Goal: Transaction & Acquisition: Purchase product/service

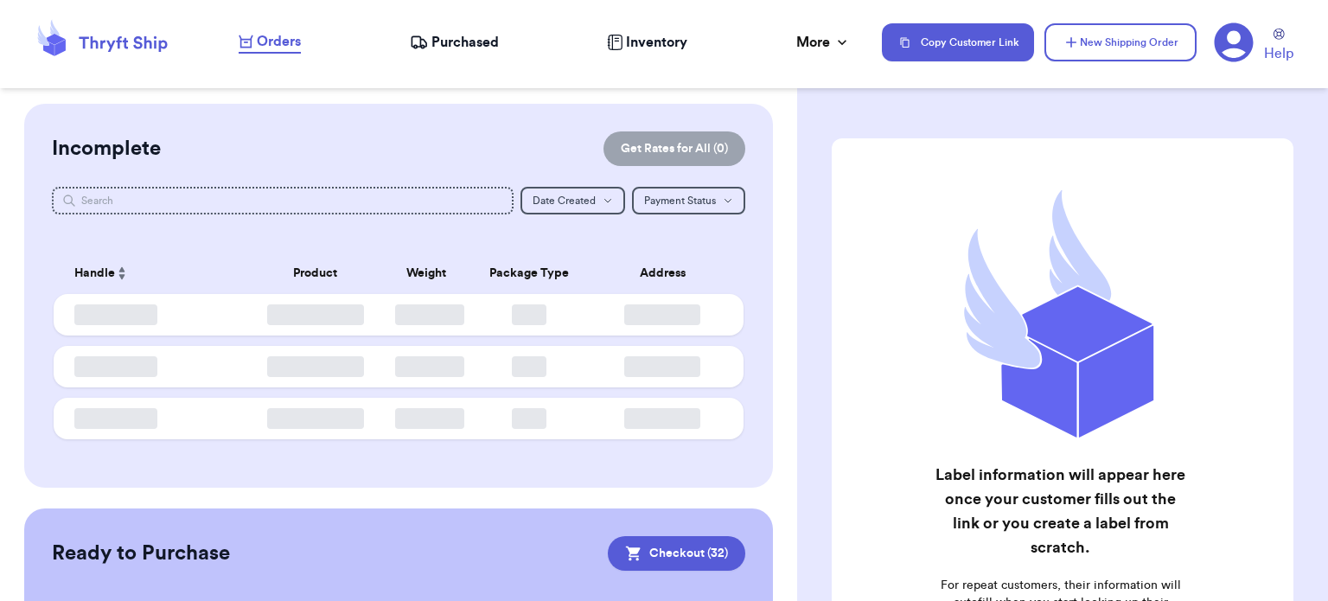
checkbox input "true"
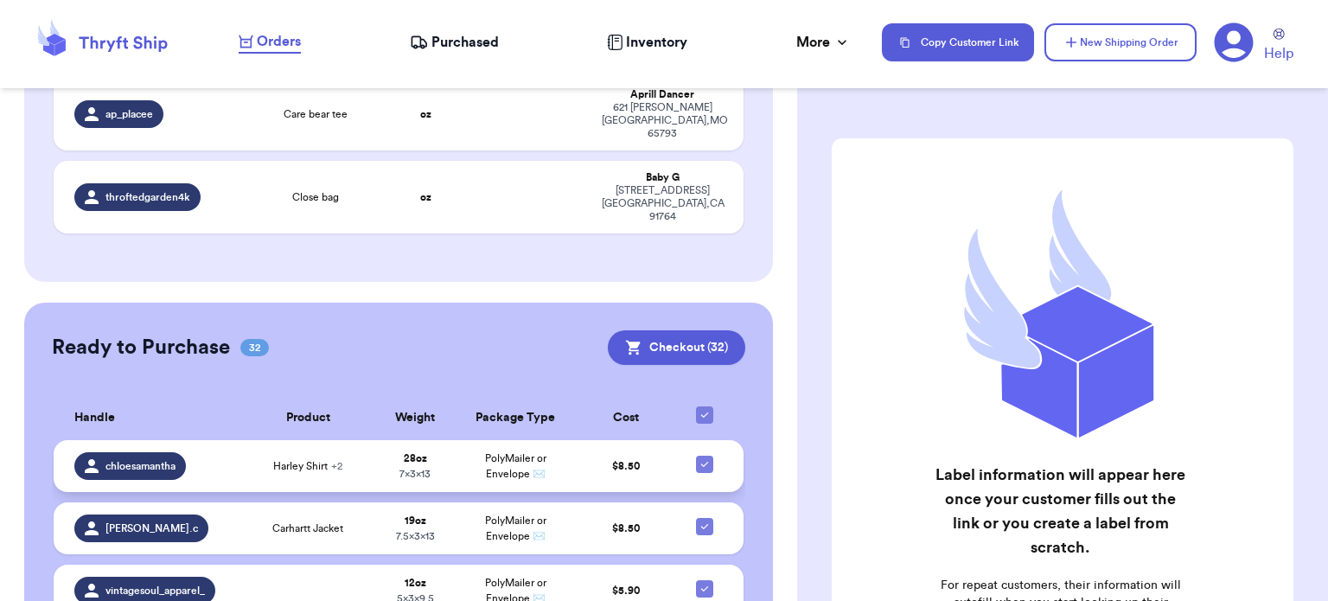
scroll to position [985, 0]
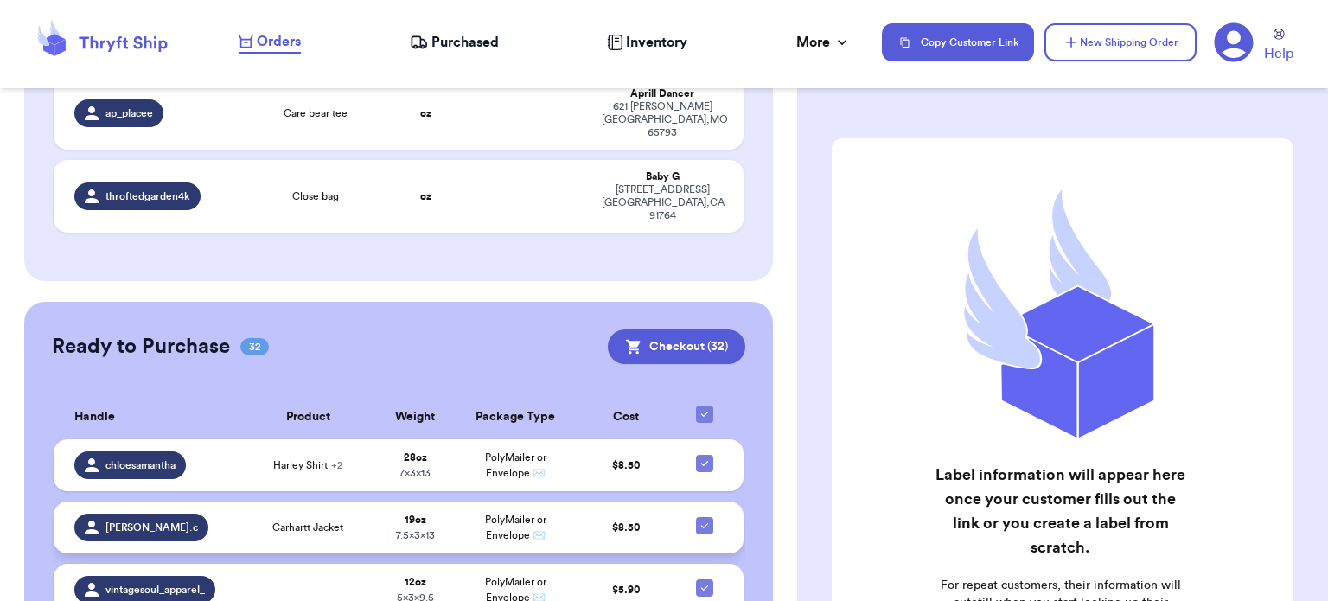
click at [698, 519] on icon at bounding box center [705, 526] width 14 height 14
click at [704, 516] on input "checkbox" at bounding box center [704, 516] width 1 height 1
checkbox input "false"
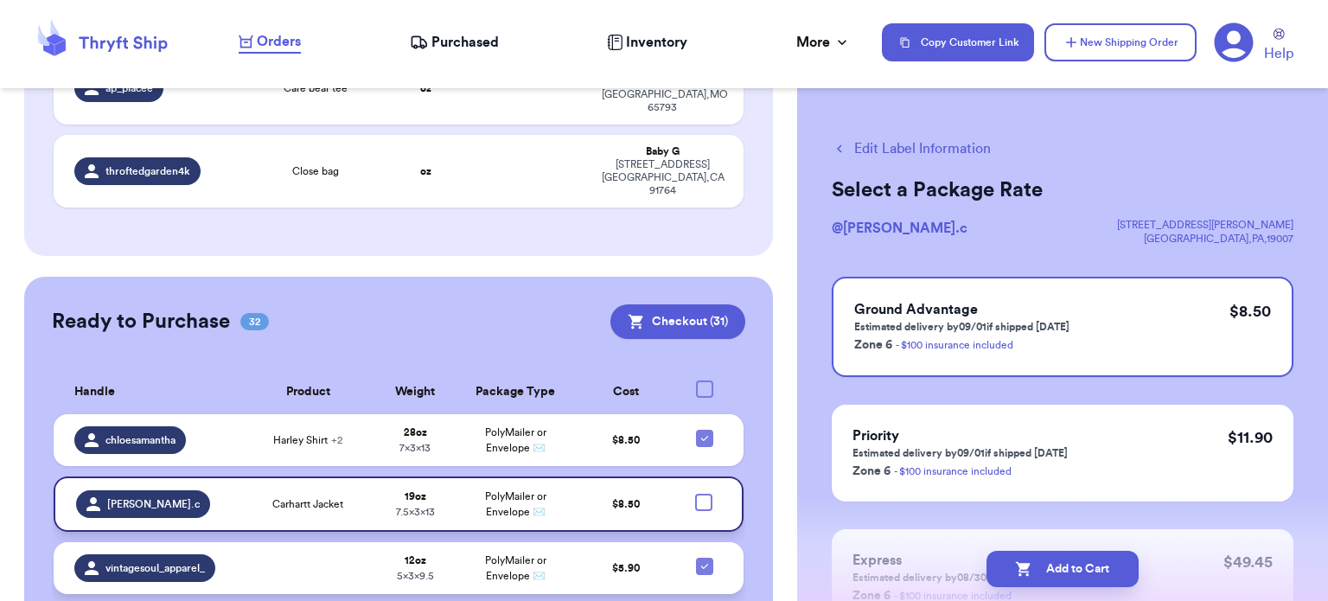
scroll to position [927, 0]
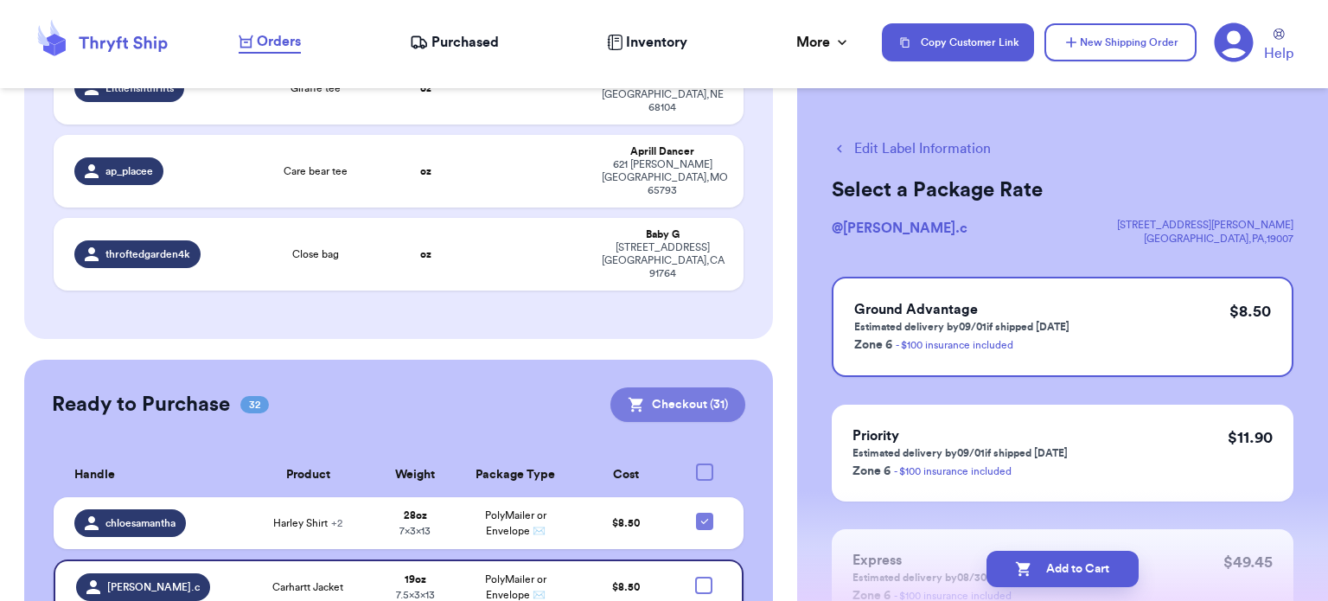
click at [654, 387] on button "Checkout ( 31 )" at bounding box center [678, 404] width 135 height 35
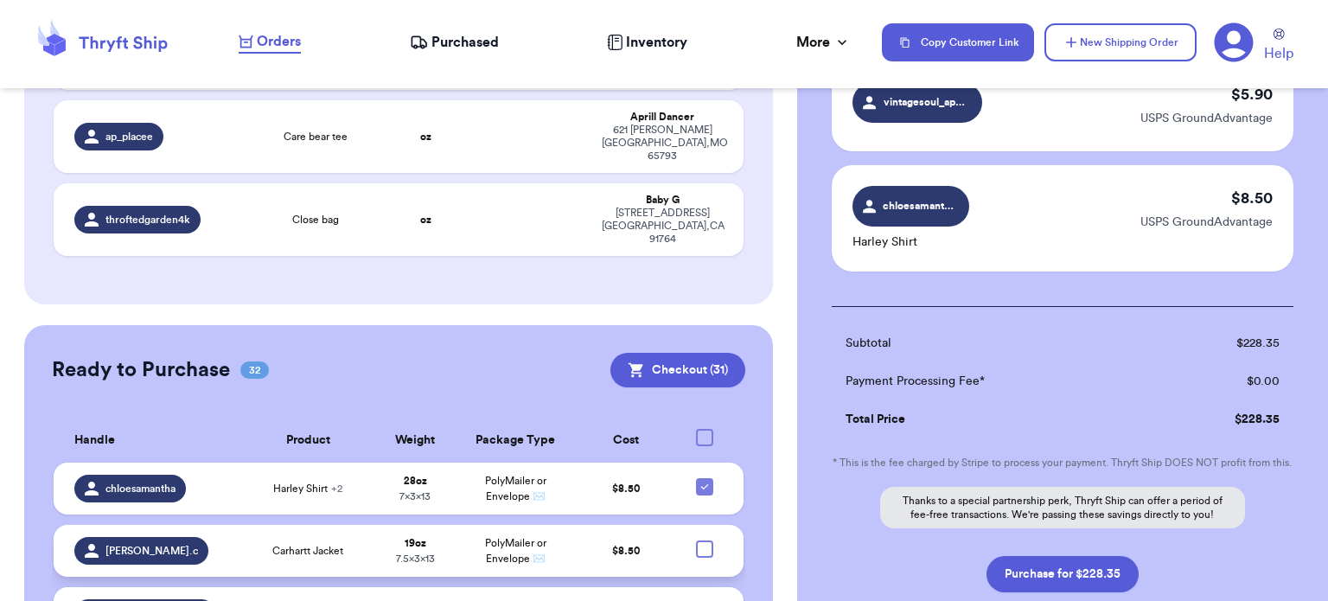
scroll to position [943, 0]
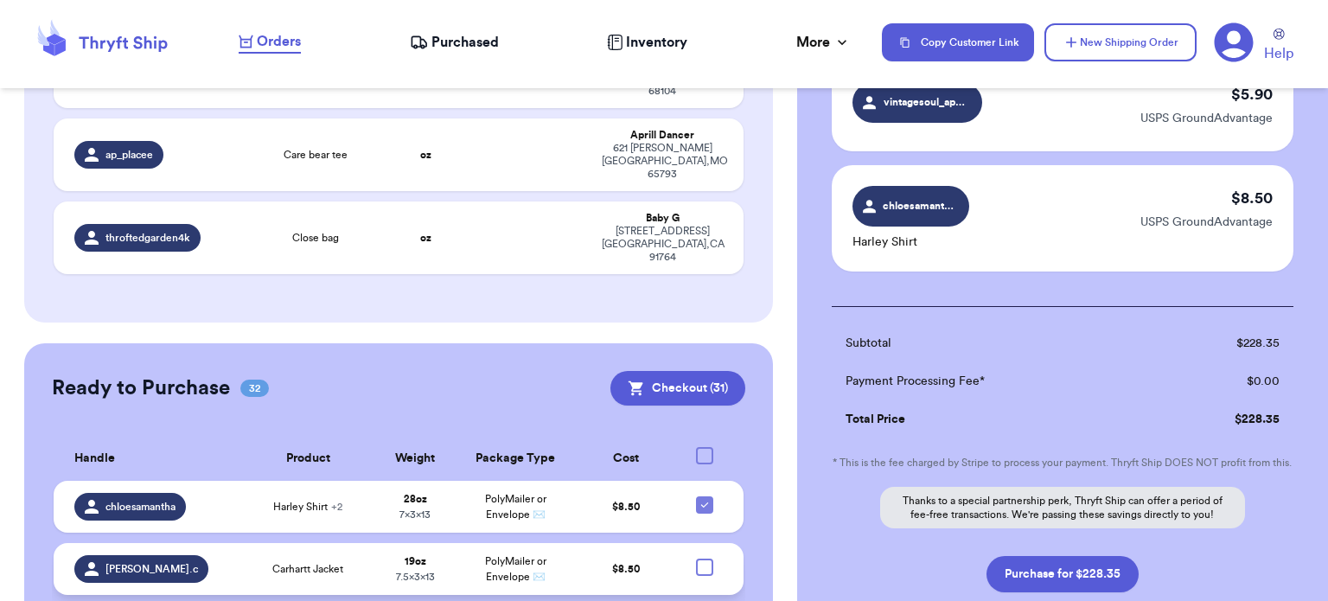
click at [280, 562] on span "Carhartt Jacket" at bounding box center [307, 569] width 71 height 14
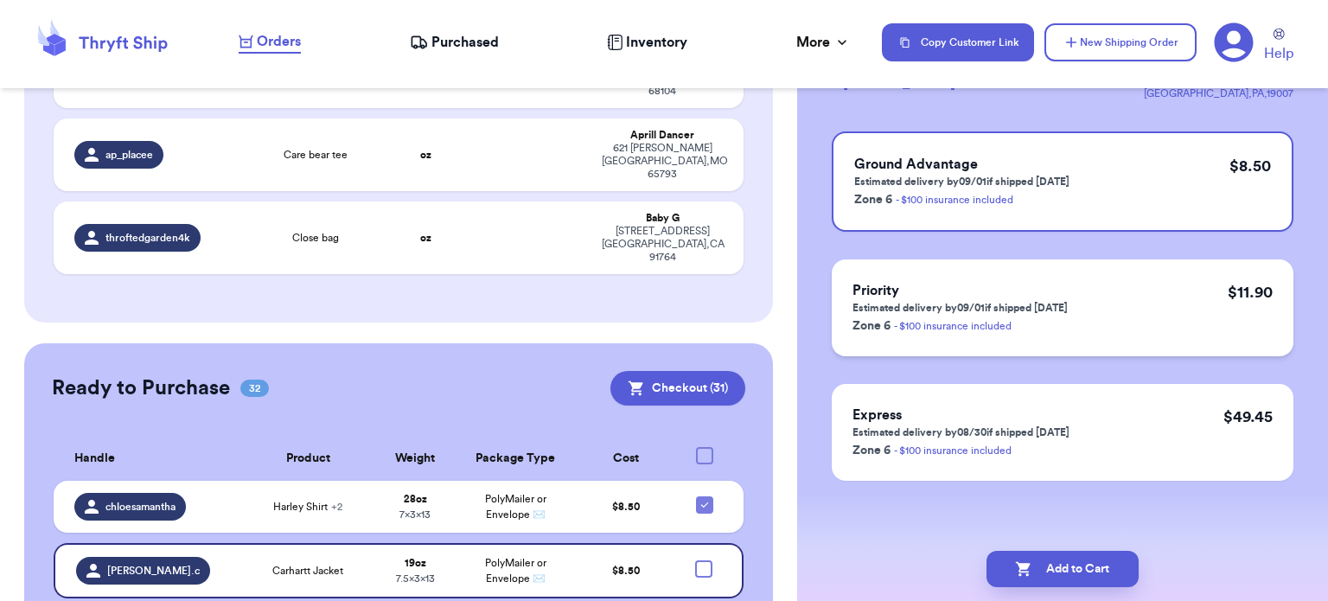
scroll to position [0, 0]
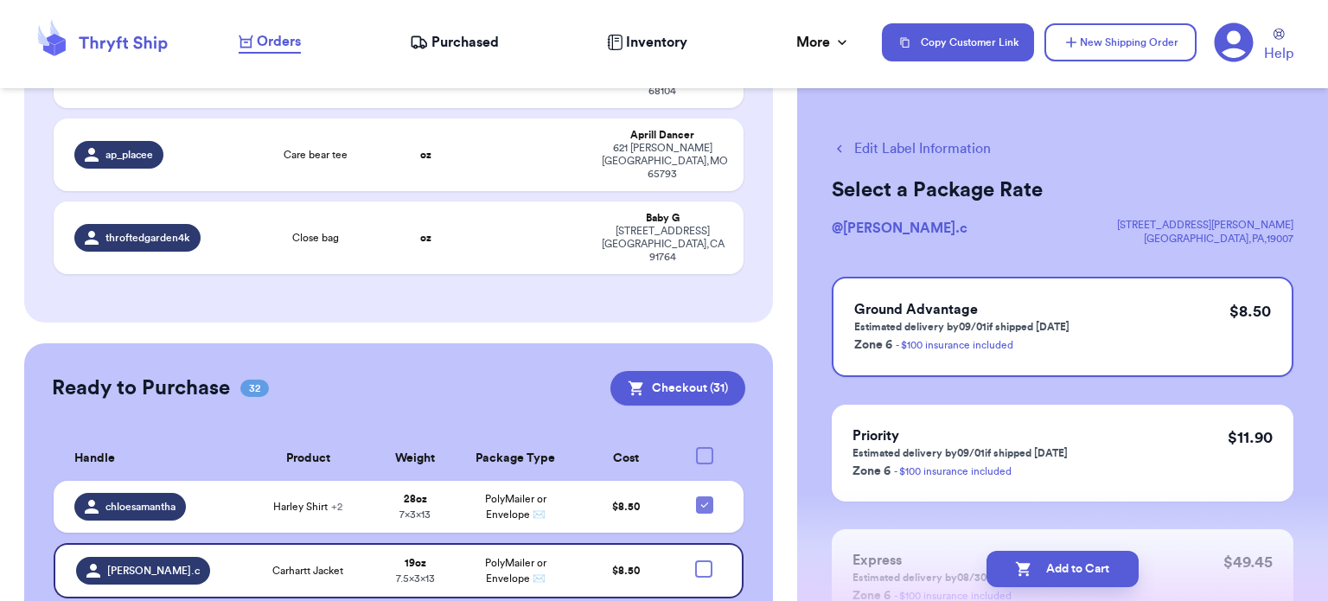
click at [907, 147] on button "Edit Label Information" at bounding box center [911, 148] width 159 height 21
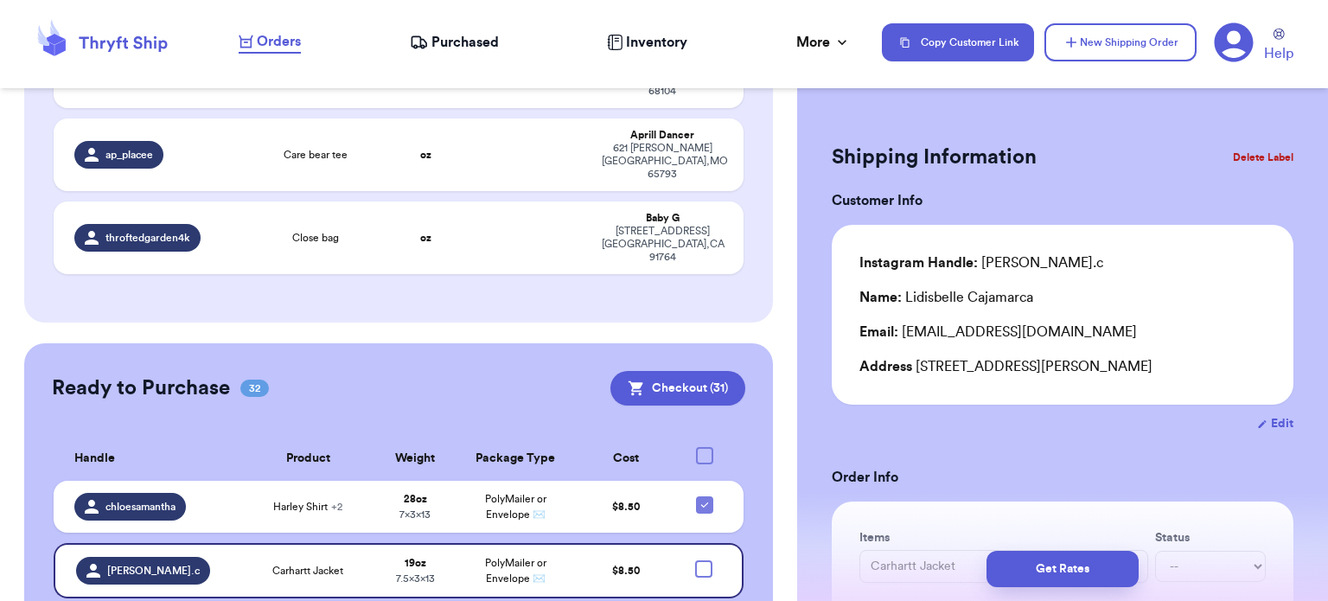
scroll to position [1016, 0]
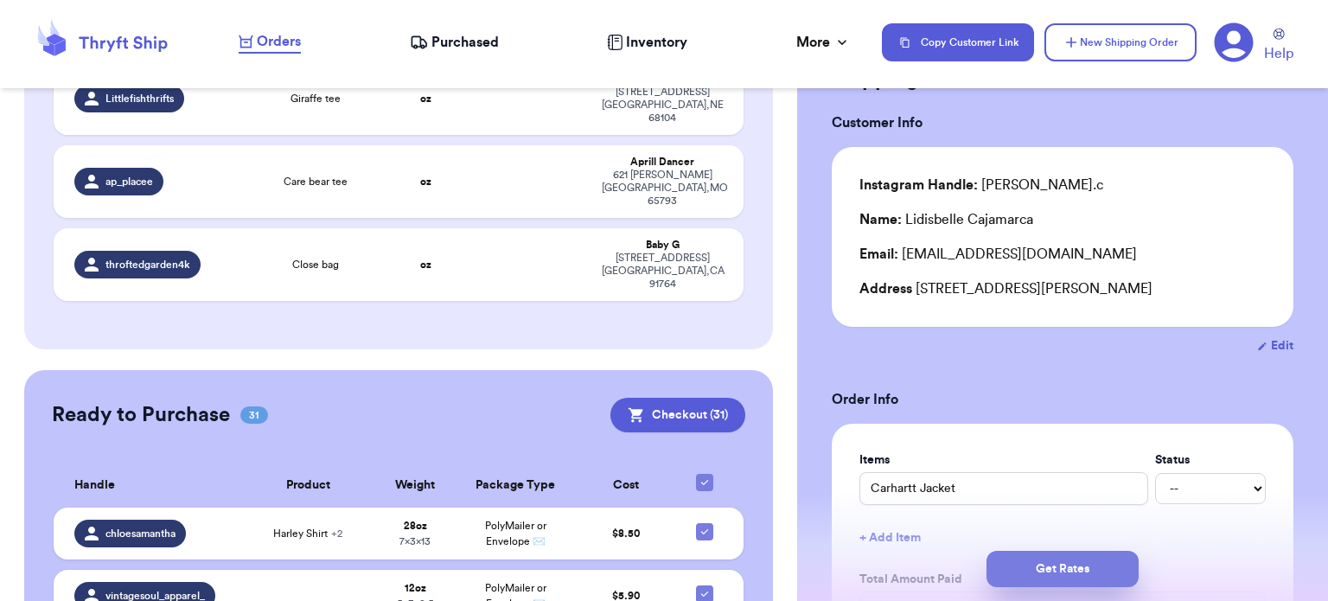
click at [1067, 571] on button "Get Rates" at bounding box center [1063, 569] width 152 height 36
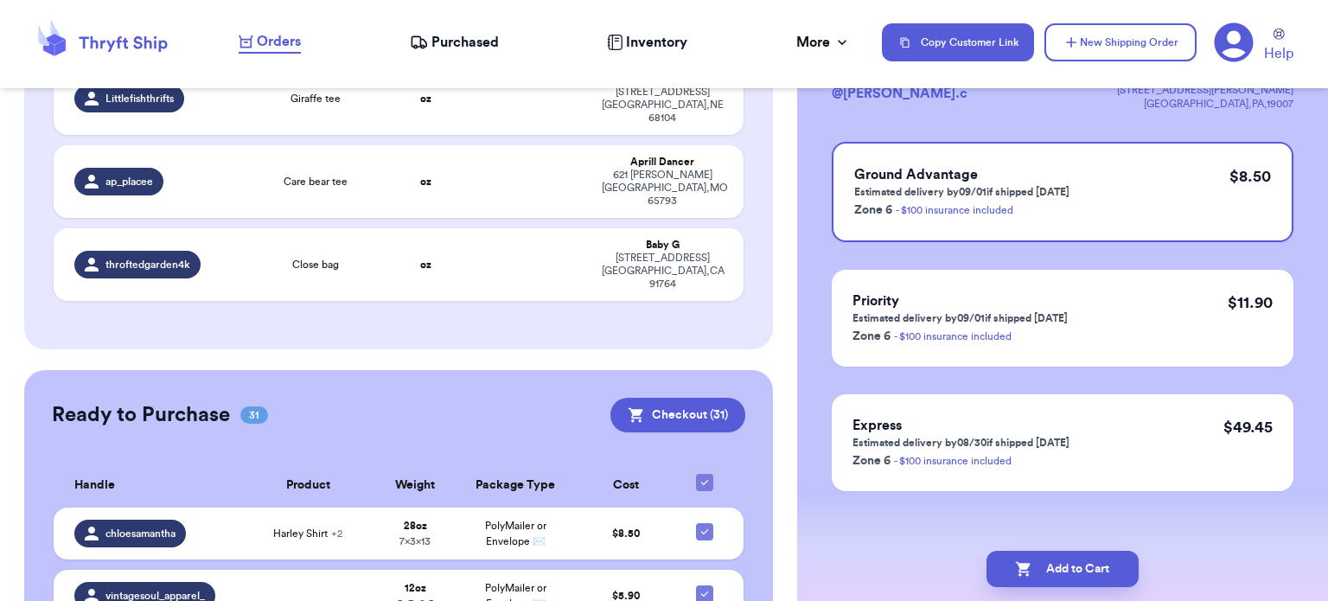
scroll to position [135, 0]
click at [1036, 580] on button "Add to Cart" at bounding box center [1063, 569] width 152 height 36
checkbox input "true"
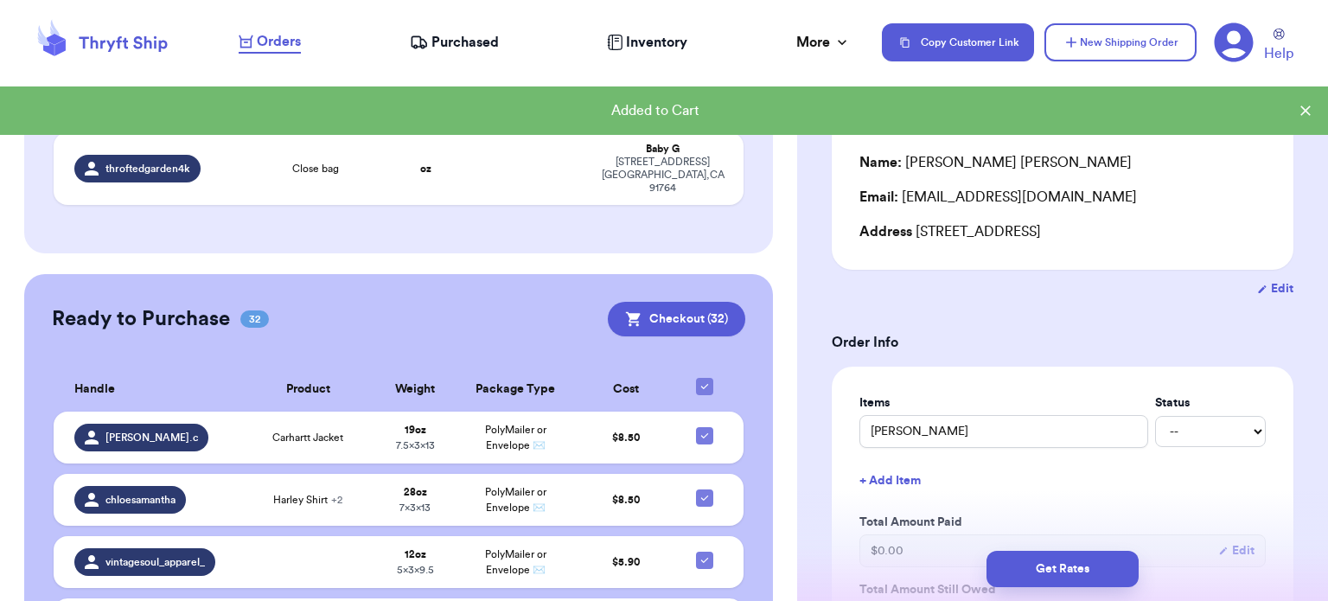
scroll to position [946, 0]
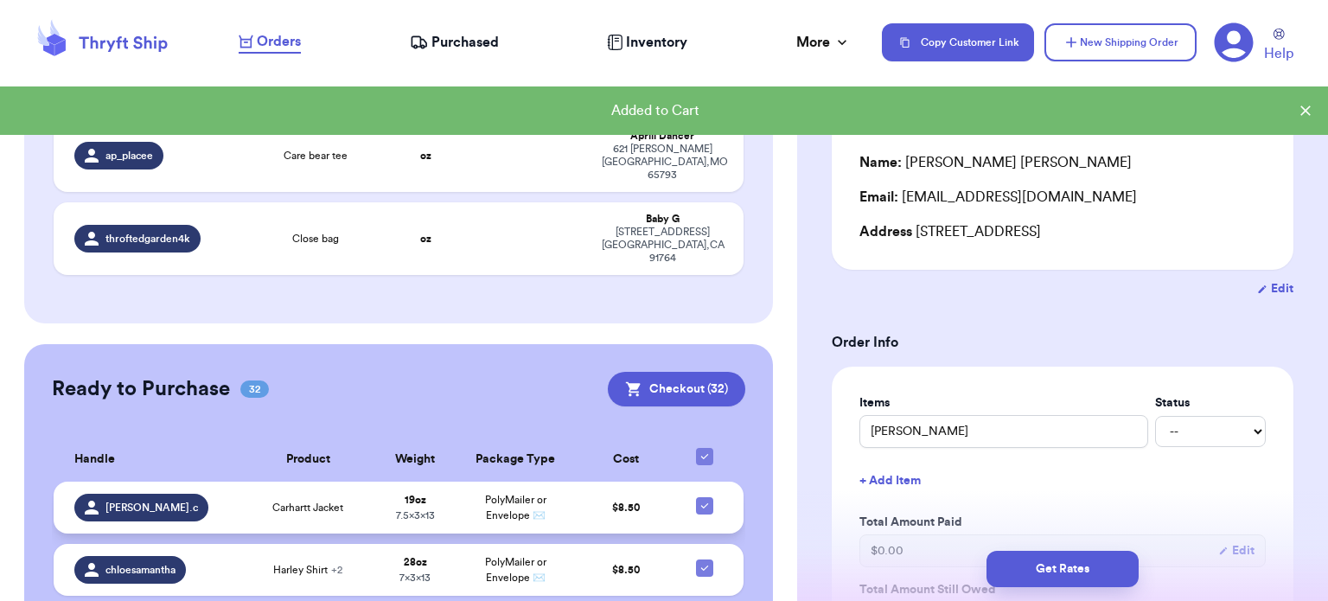
click at [701, 503] on icon at bounding box center [704, 505] width 7 height 5
click at [704, 496] on input "checkbox" at bounding box center [704, 496] width 1 height 1
checkbox input "false"
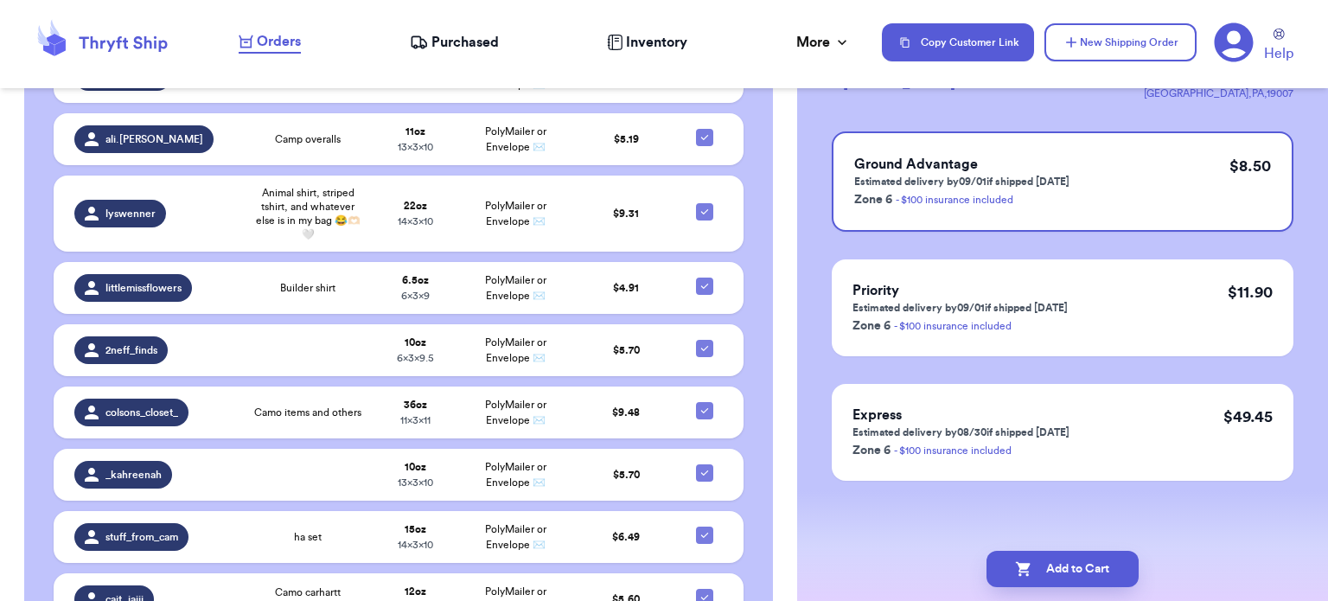
scroll to position [2247, 0]
click at [295, 450] on td at bounding box center [308, 476] width 134 height 52
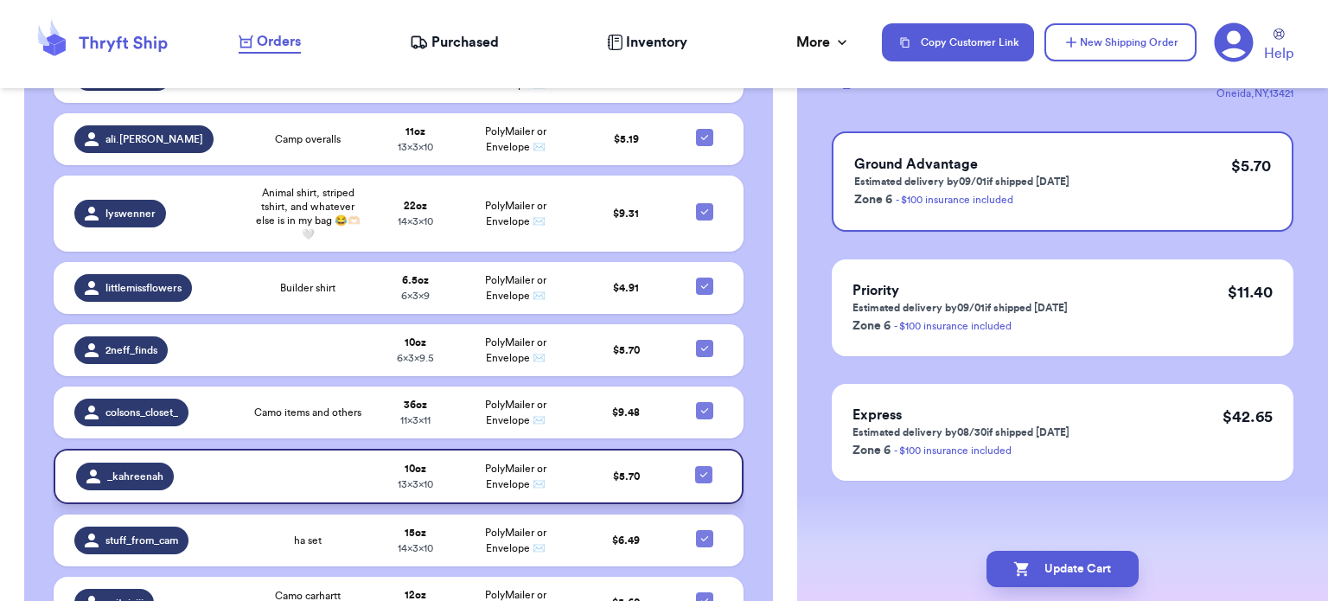
click at [122, 470] on span "_kahreenah" at bounding box center [135, 477] width 56 height 14
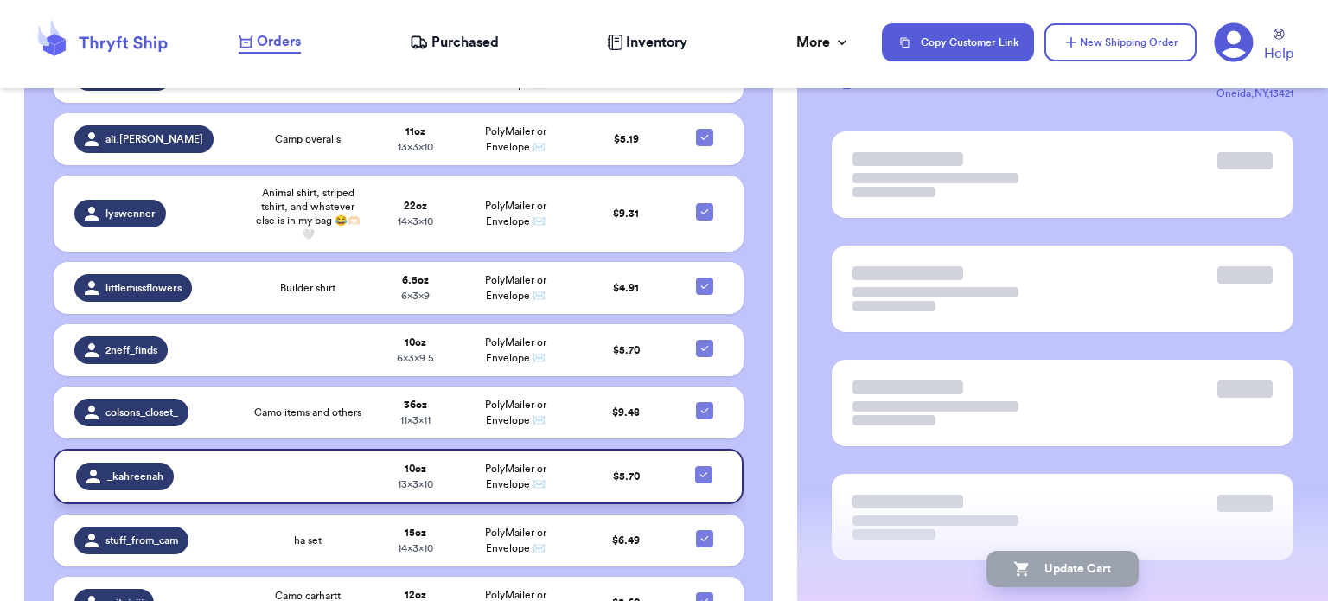
scroll to position [0, 0]
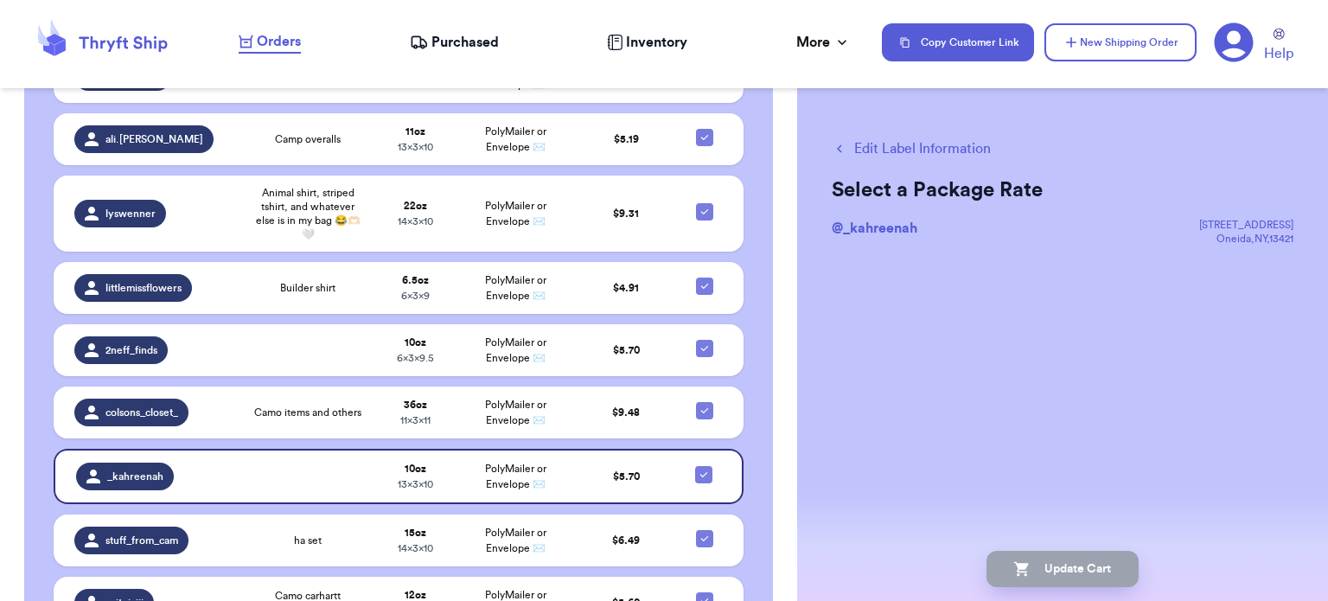
click at [873, 227] on span "@ _kahreenah" at bounding box center [875, 228] width 86 height 14
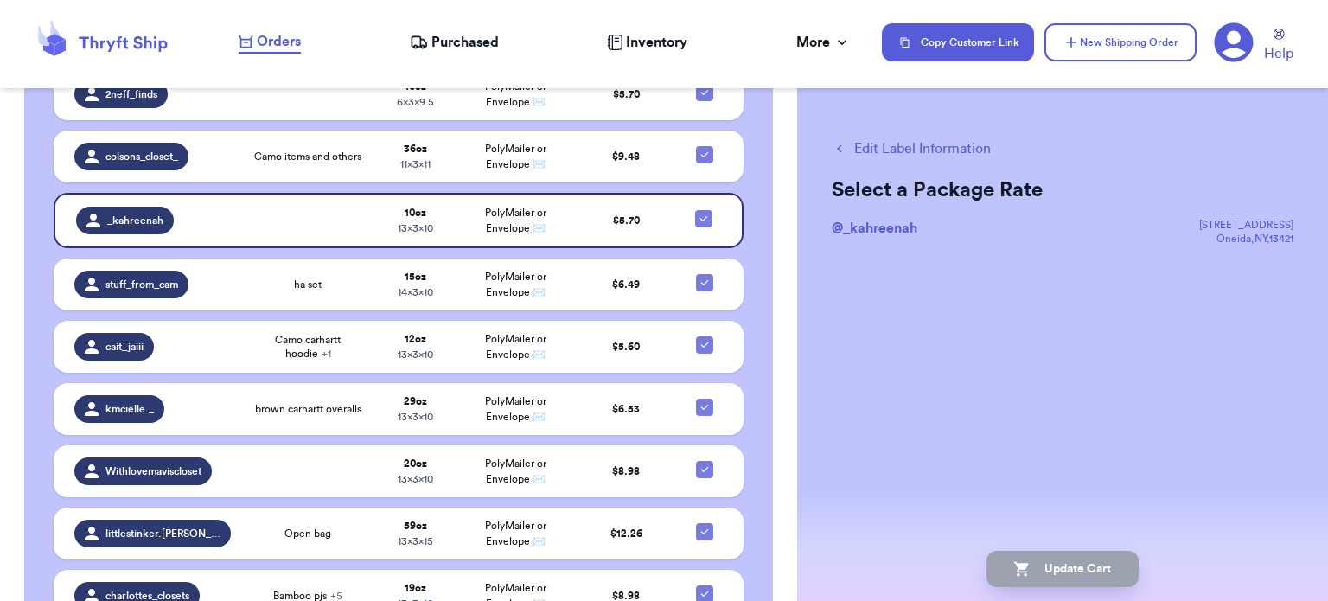
scroll to position [2708, 0]
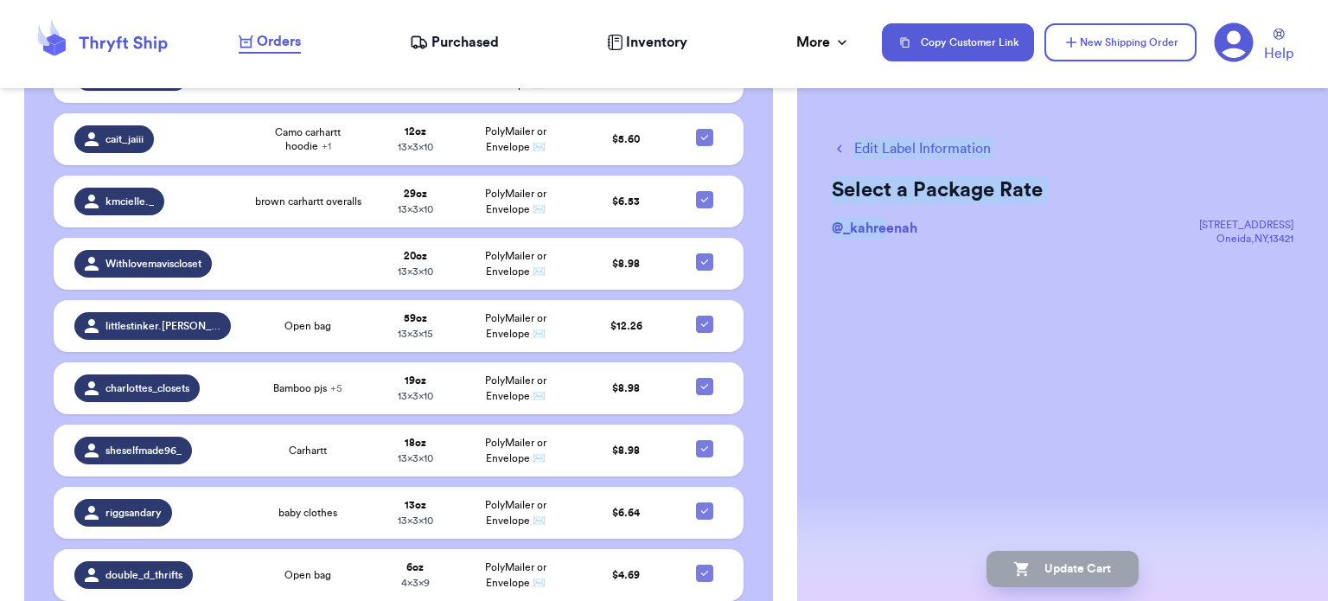
drag, startPoint x: 887, startPoint y: 377, endPoint x: 844, endPoint y: 124, distance: 257.0
click at [844, 124] on div "Edit Label Information Select a Package Rate @ _kahreenah [STREET_ADDRESS] Upda…" at bounding box center [1062, 251] width 531 height 294
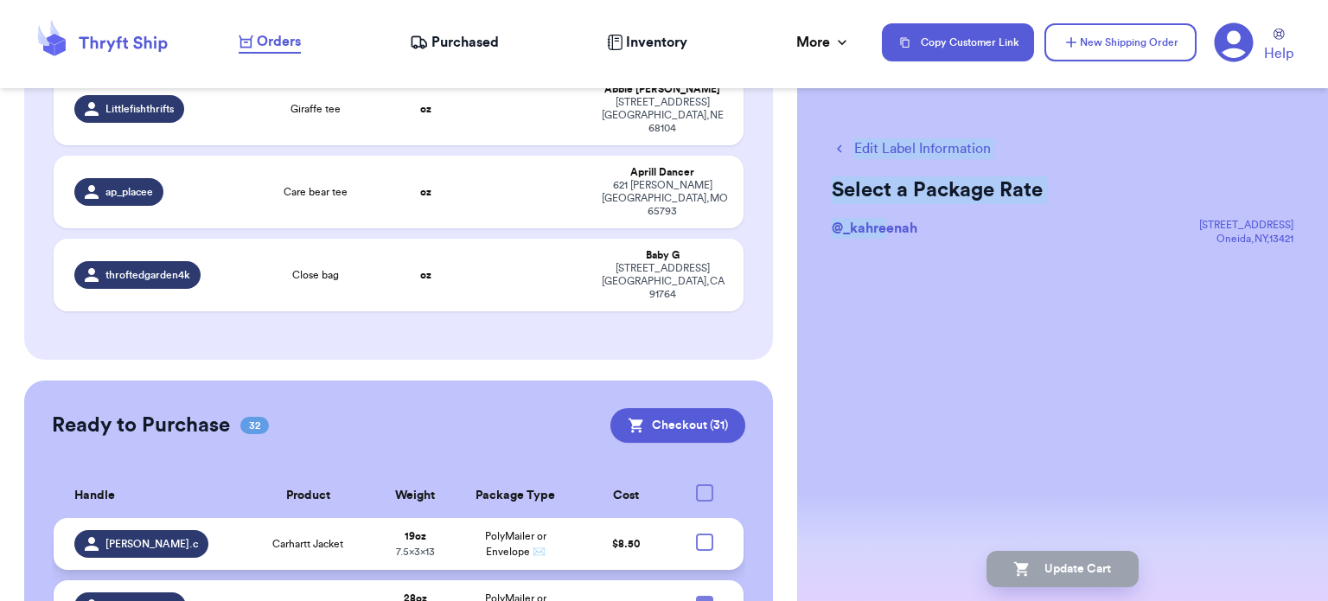
scroll to position [745, 0]
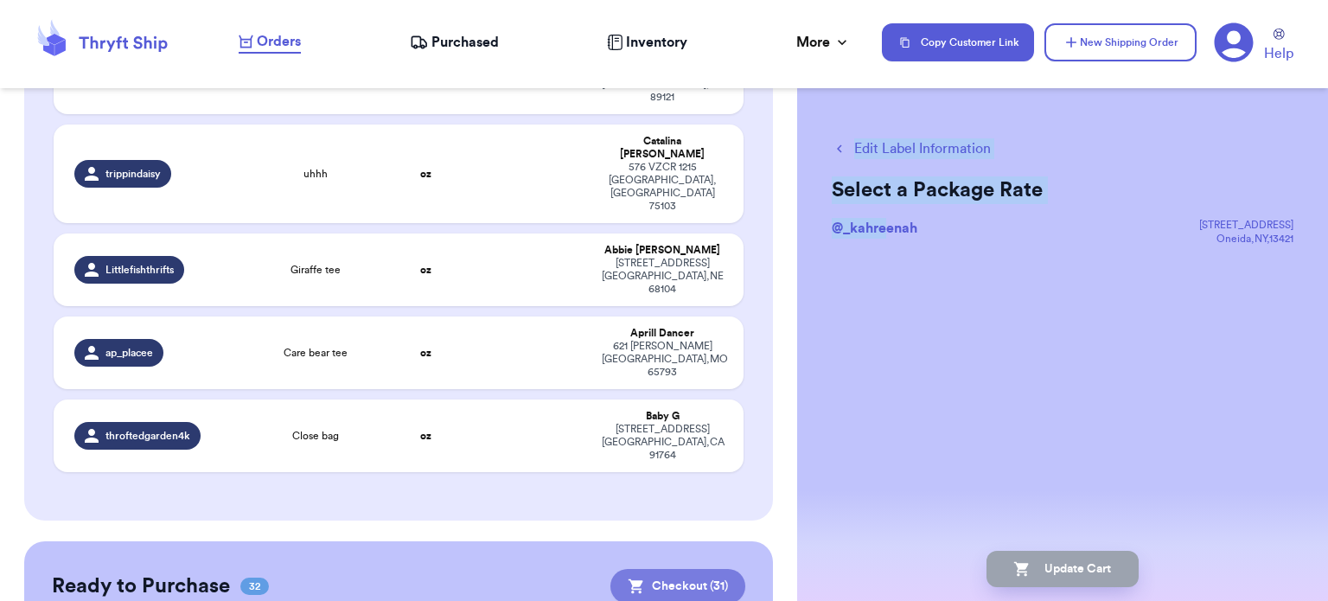
click at [640, 569] on button "Checkout ( 31 )" at bounding box center [678, 586] width 135 height 35
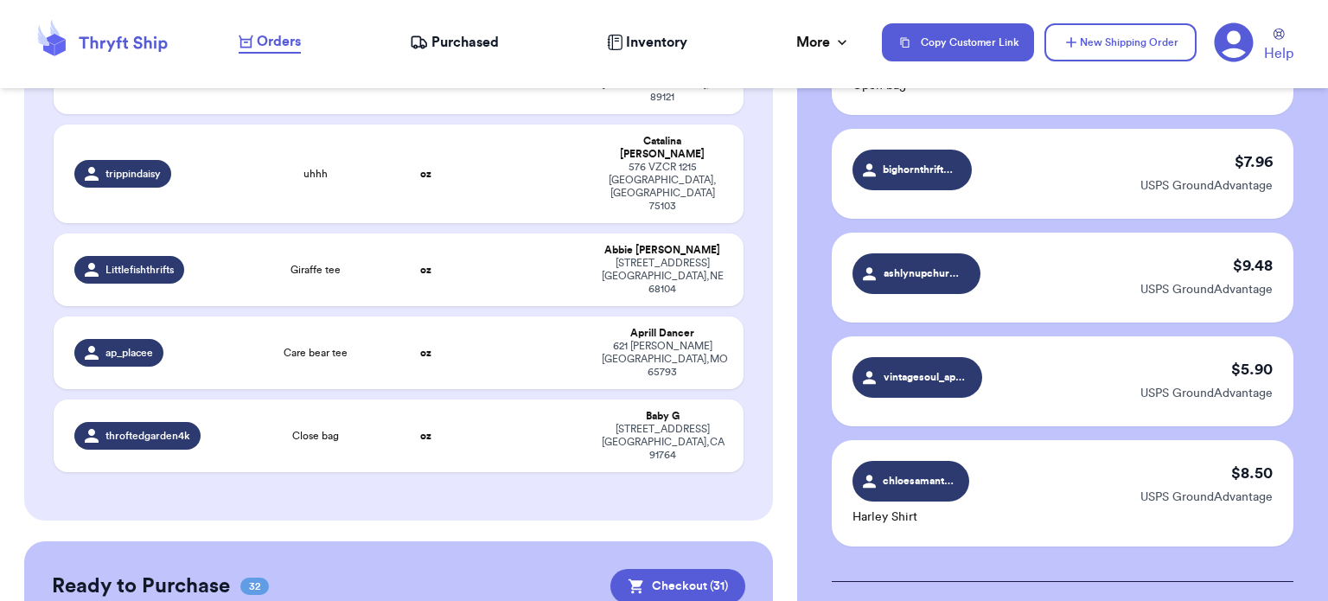
scroll to position [3704, 0]
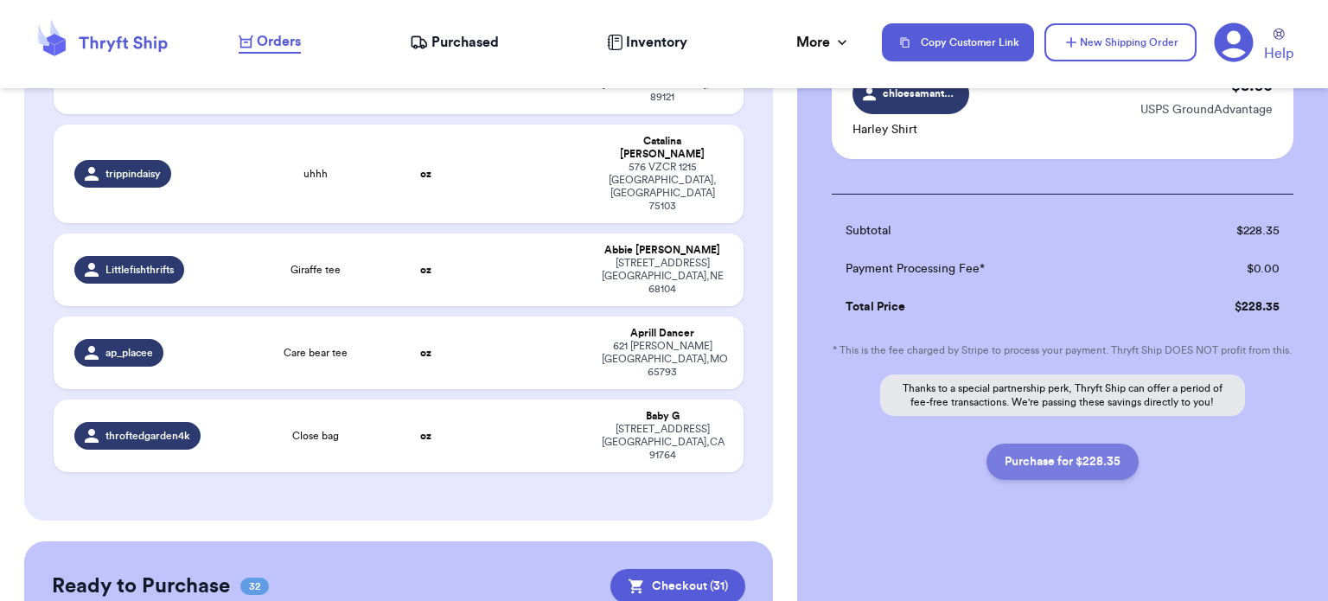
click at [1056, 470] on button "Purchase for $228.35" at bounding box center [1063, 462] width 152 height 36
checkbox input "false"
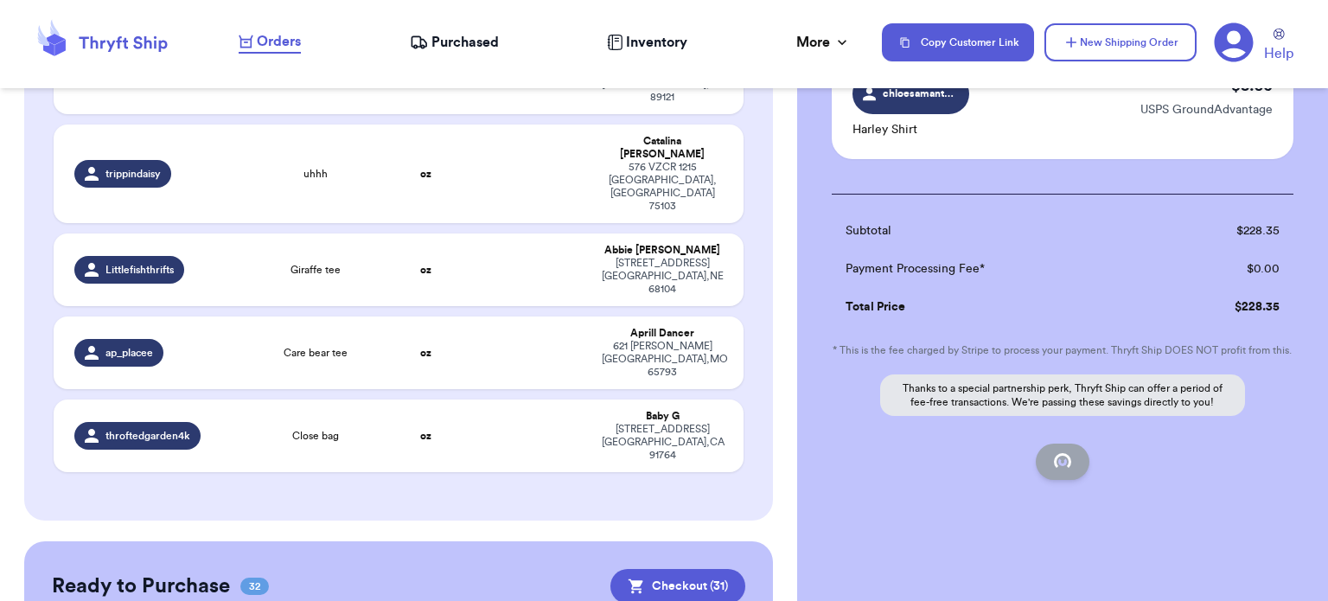
checkbox input "false"
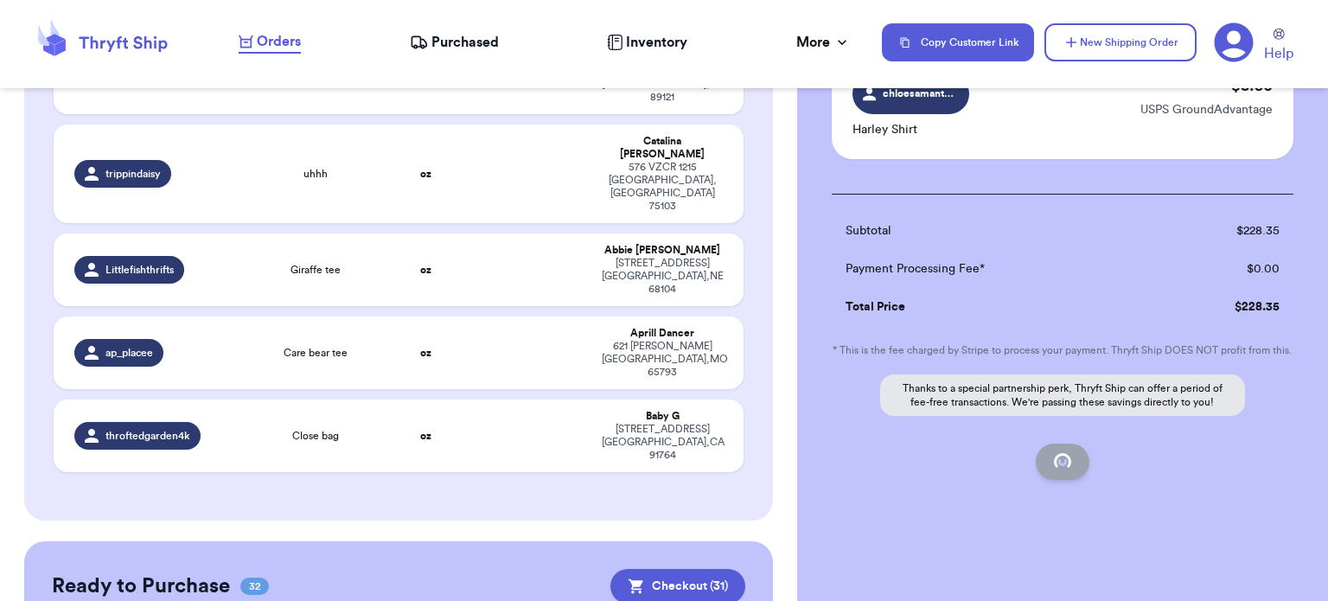
checkbox input "false"
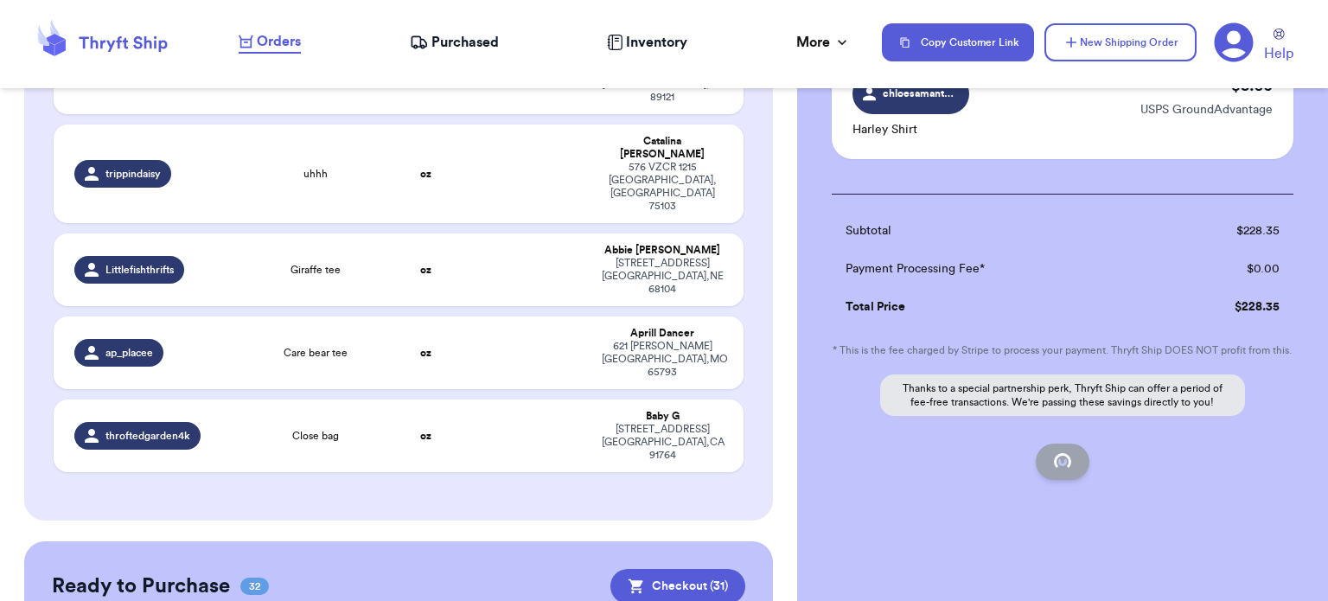
checkbox input "false"
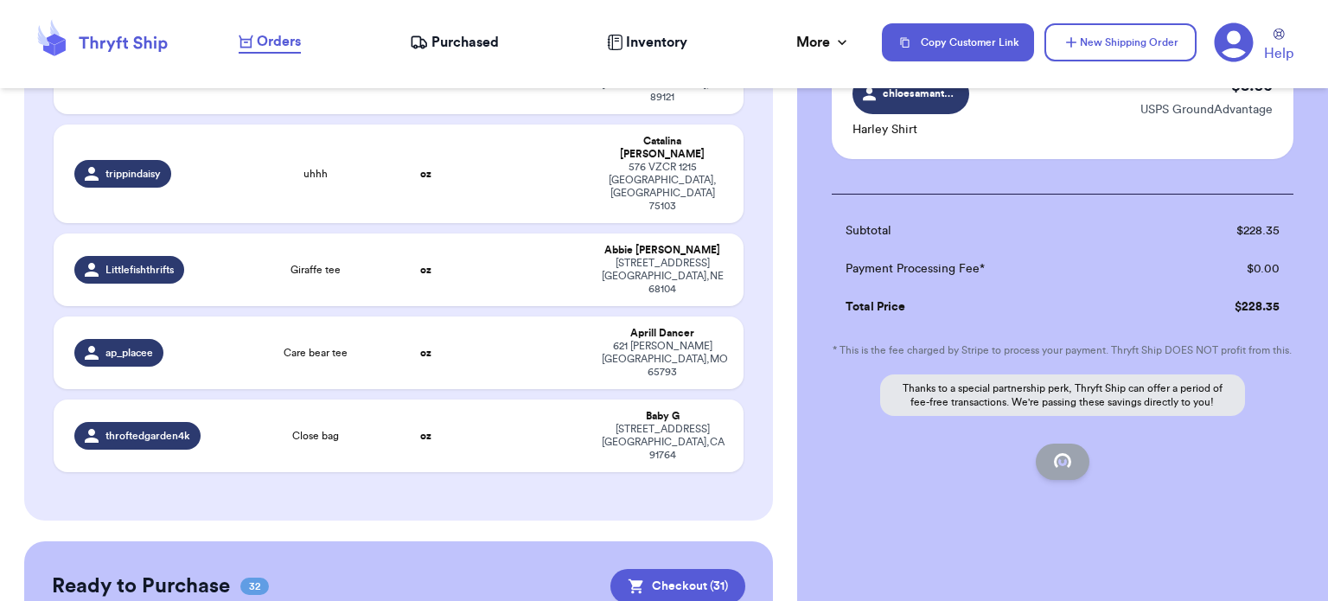
checkbox input "false"
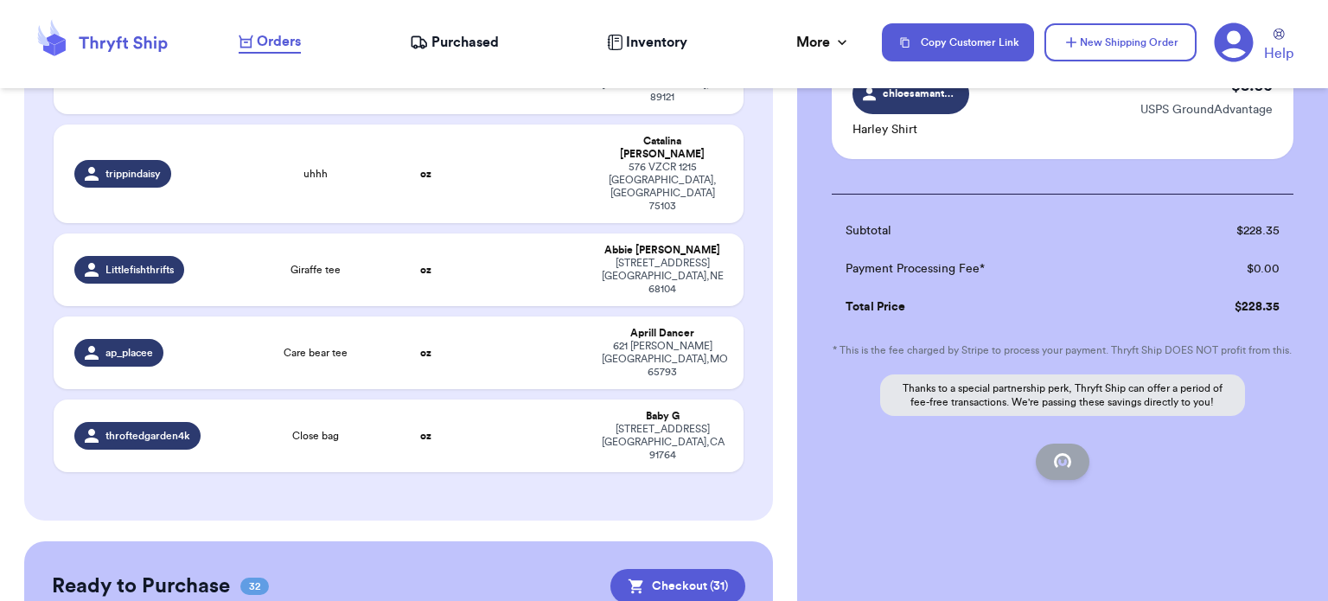
checkbox input "false"
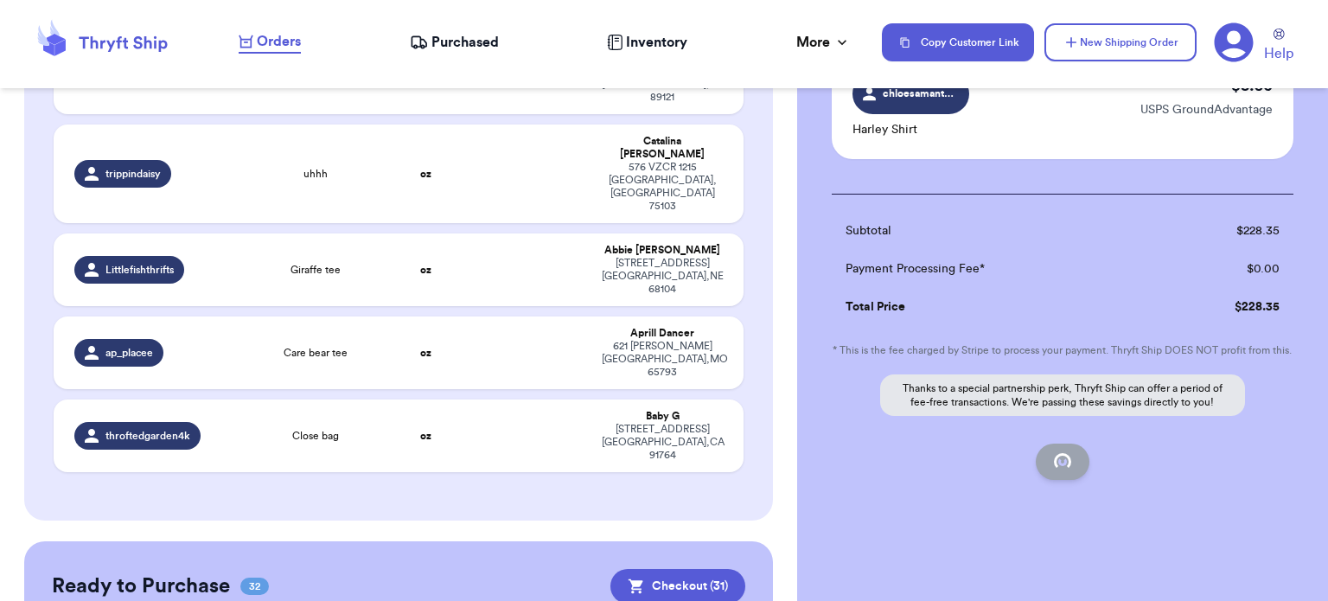
checkbox input "false"
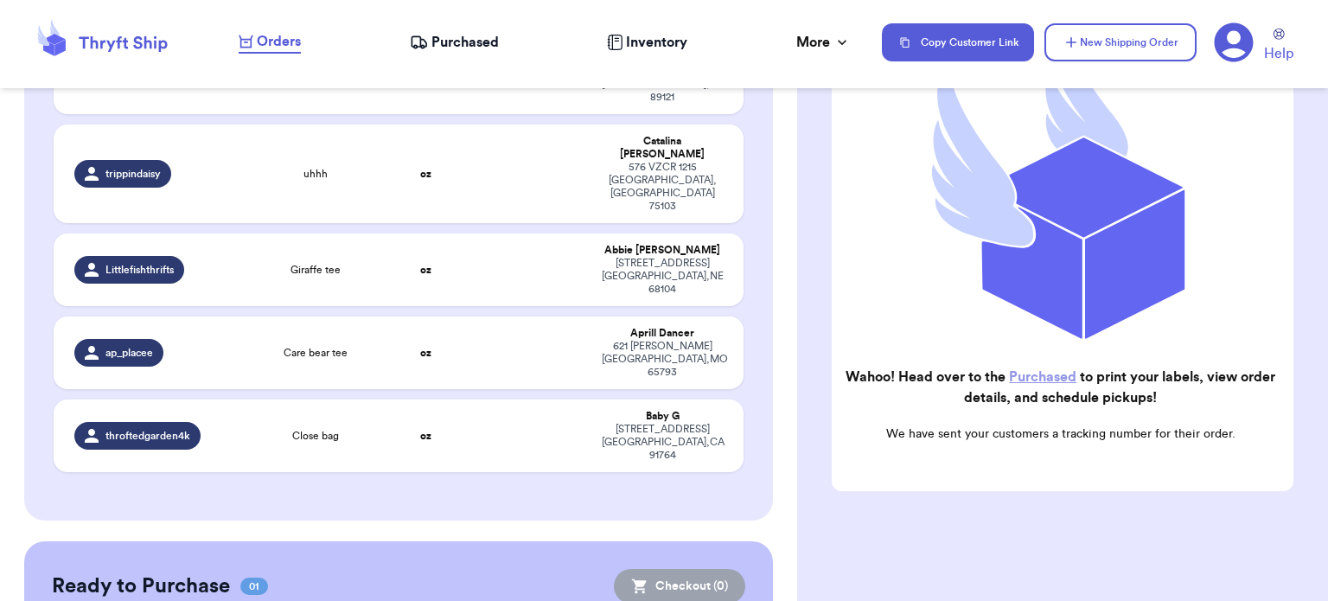
scroll to position [736, 0]
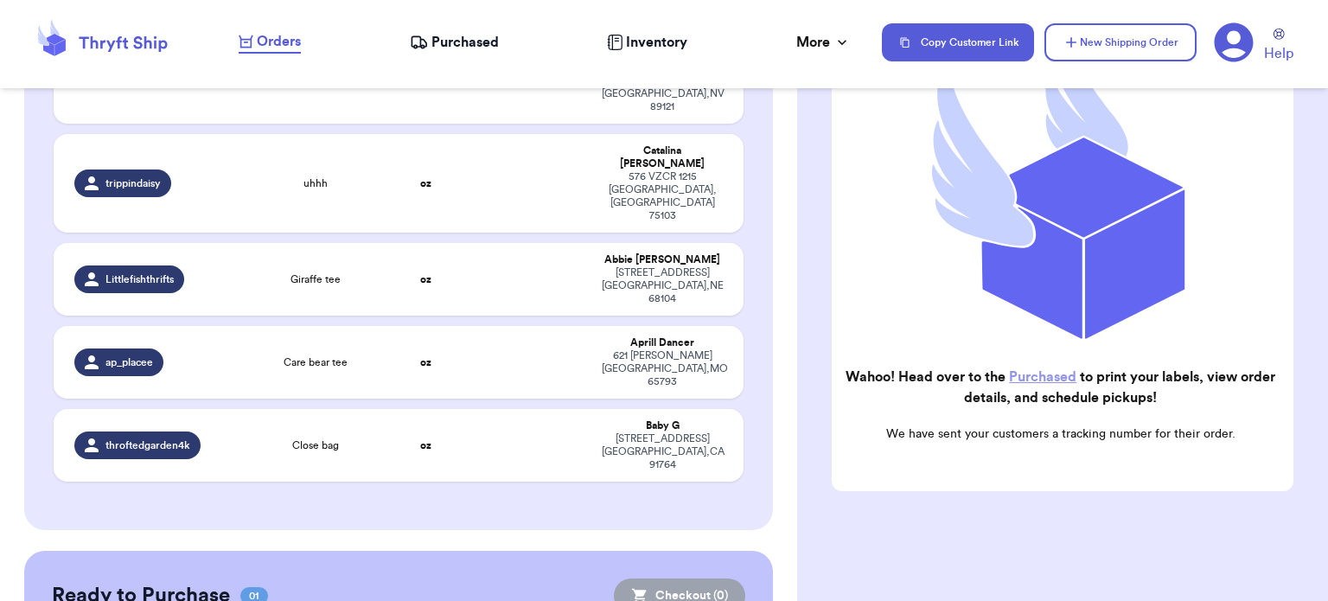
click at [1055, 370] on link "Purchased" at bounding box center [1042, 377] width 67 height 14
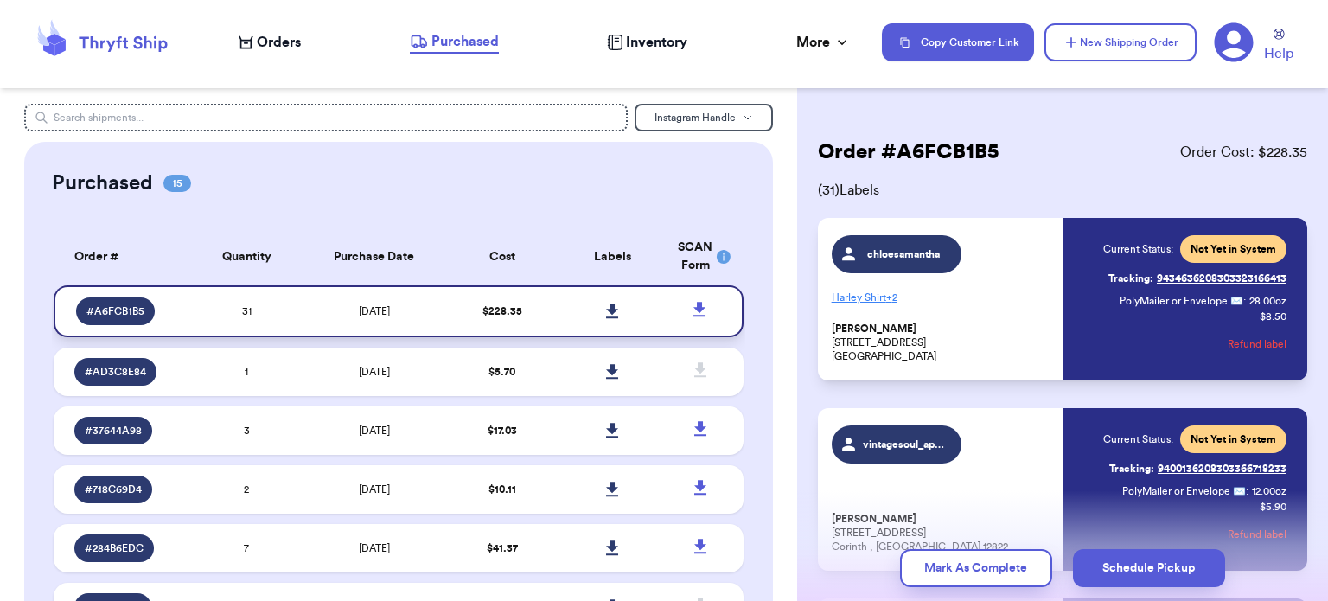
click at [606, 310] on icon at bounding box center [612, 311] width 12 height 15
click at [606, 312] on icon at bounding box center [612, 311] width 12 height 15
